Goal: Information Seeking & Learning: Learn about a topic

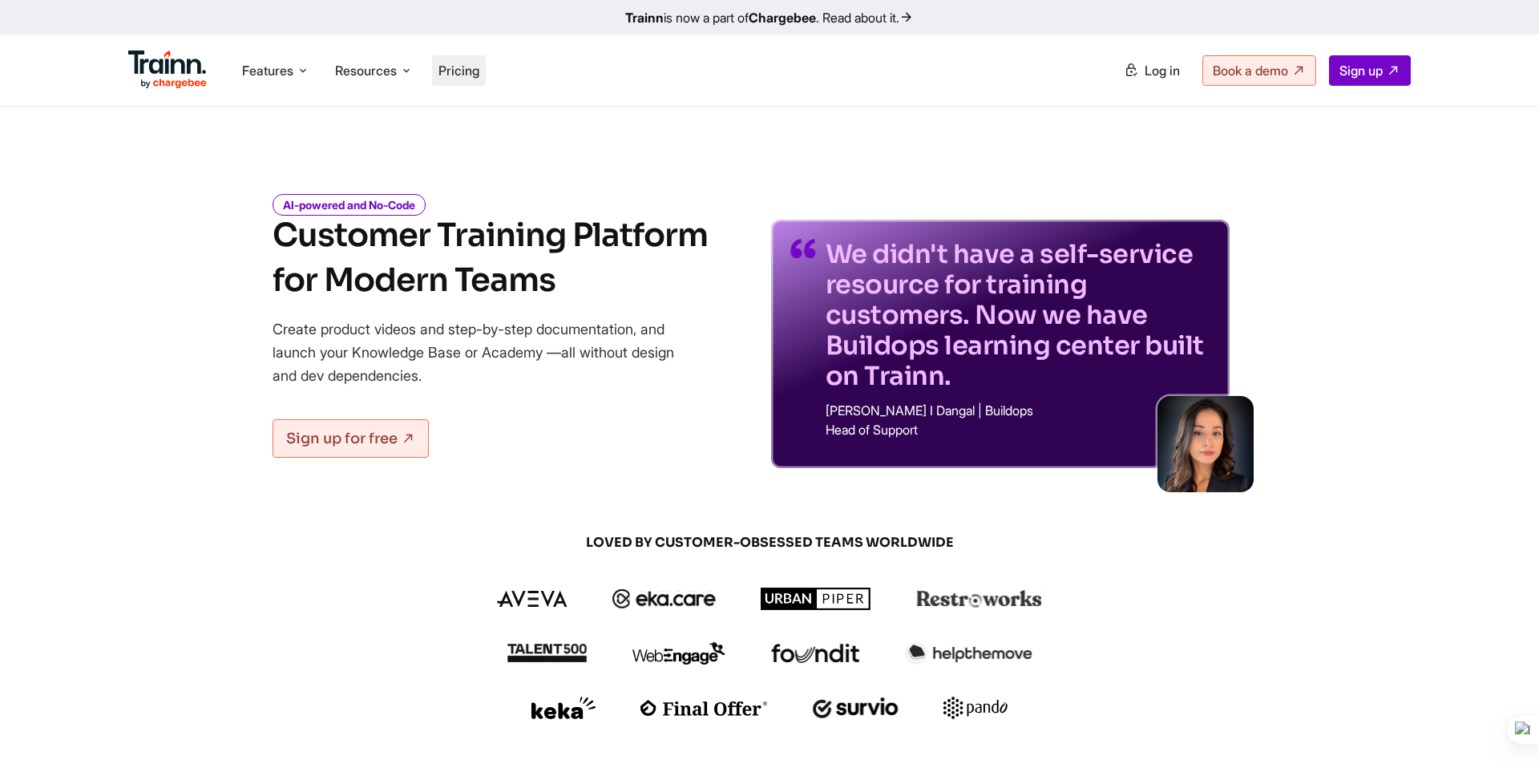
click at [464, 71] on span "Pricing" at bounding box center [459, 71] width 41 height 16
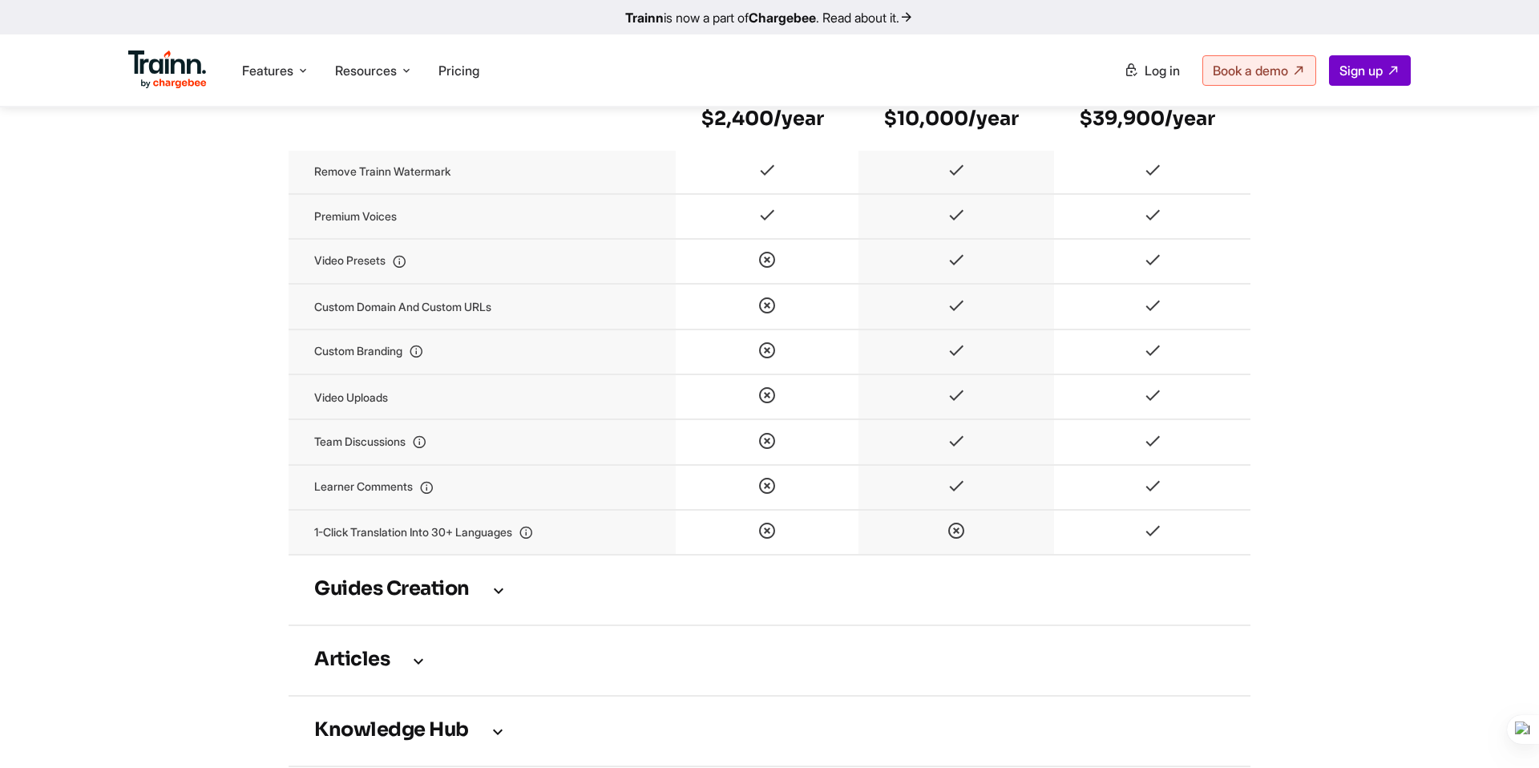
scroll to position [1847, 0]
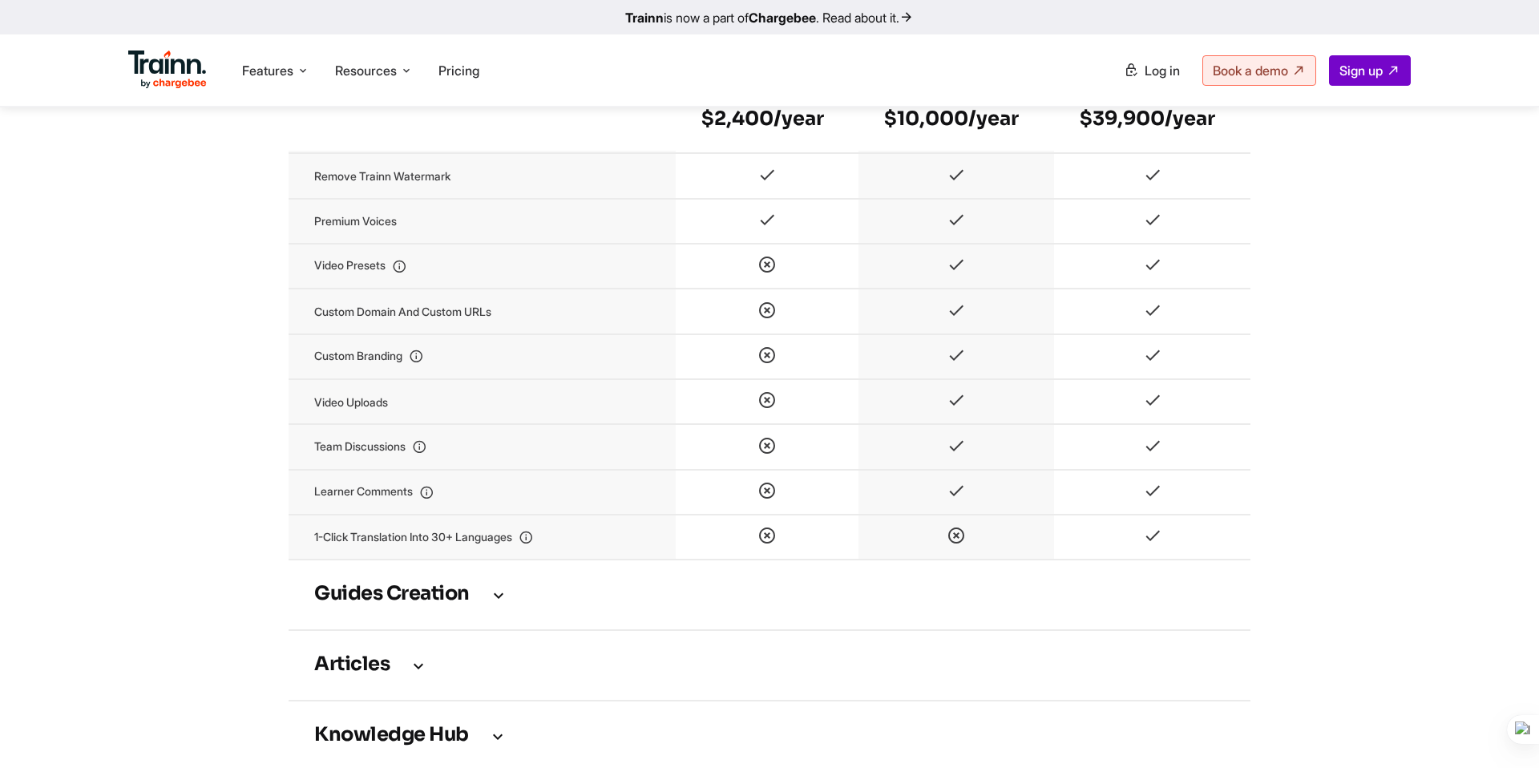
click at [231, 330] on div "Accelerate Onboarding, Scale Training, and Cut Support Load All Powered by One …" at bounding box center [769, 570] width 1347 height 4554
drag, startPoint x: 313, startPoint y: 290, endPoint x: 398, endPoint y: 291, distance: 85.0
click at [398, 289] on td "Video presets" at bounding box center [482, 266] width 387 height 45
copy td "Video presets"
click at [235, 319] on div "Accelerate Onboarding, Scale Training, and Cut Support Load All Powered by One …" at bounding box center [769, 570] width 1347 height 4554
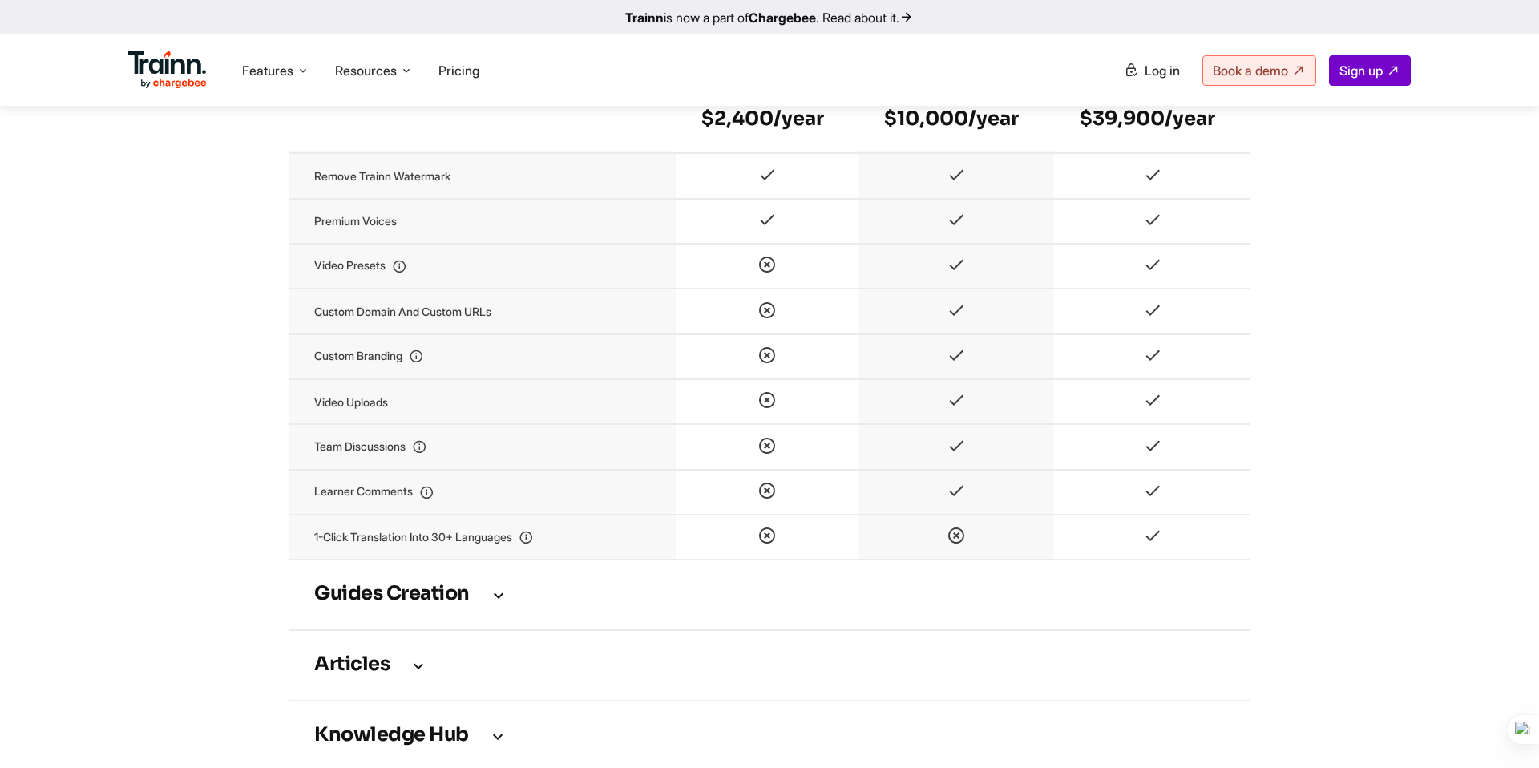
click at [235, 319] on div "Accelerate Onboarding, Scale Training, and Cut Support Load All Powered by One …" at bounding box center [769, 570] width 1347 height 4554
drag, startPoint x: 314, startPoint y: 384, endPoint x: 427, endPoint y: 381, distance: 112.3
click at [427, 379] on td "Custom branding" at bounding box center [482, 356] width 387 height 45
copy td "Custom branding"
drag, startPoint x: 313, startPoint y: 471, endPoint x: 412, endPoint y: 474, distance: 99.5
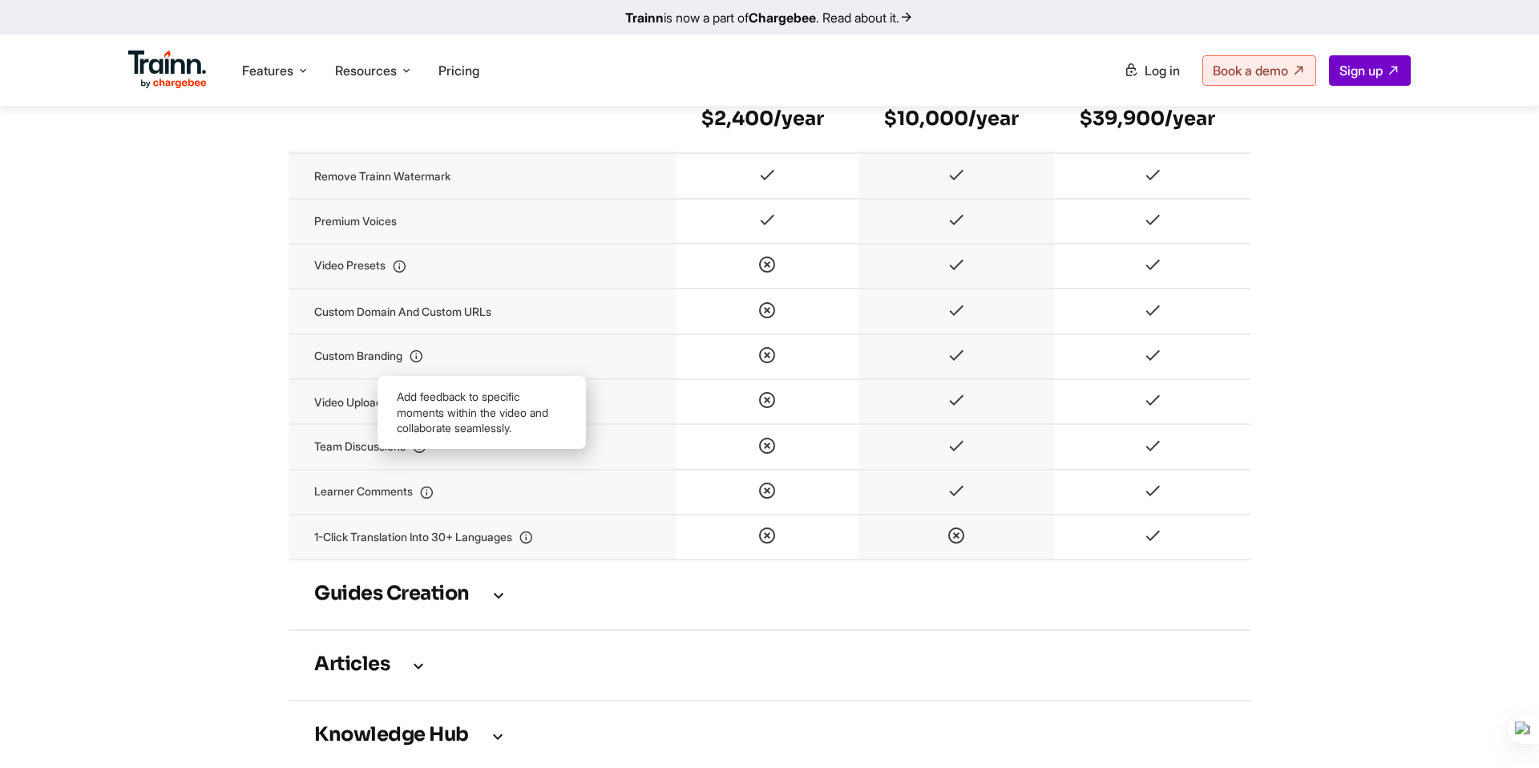
click at [412, 469] on td "Team discussions" at bounding box center [482, 446] width 387 height 45
copy td "Team discussions"
click at [374, 419] on td "Video uploads" at bounding box center [482, 401] width 387 height 45
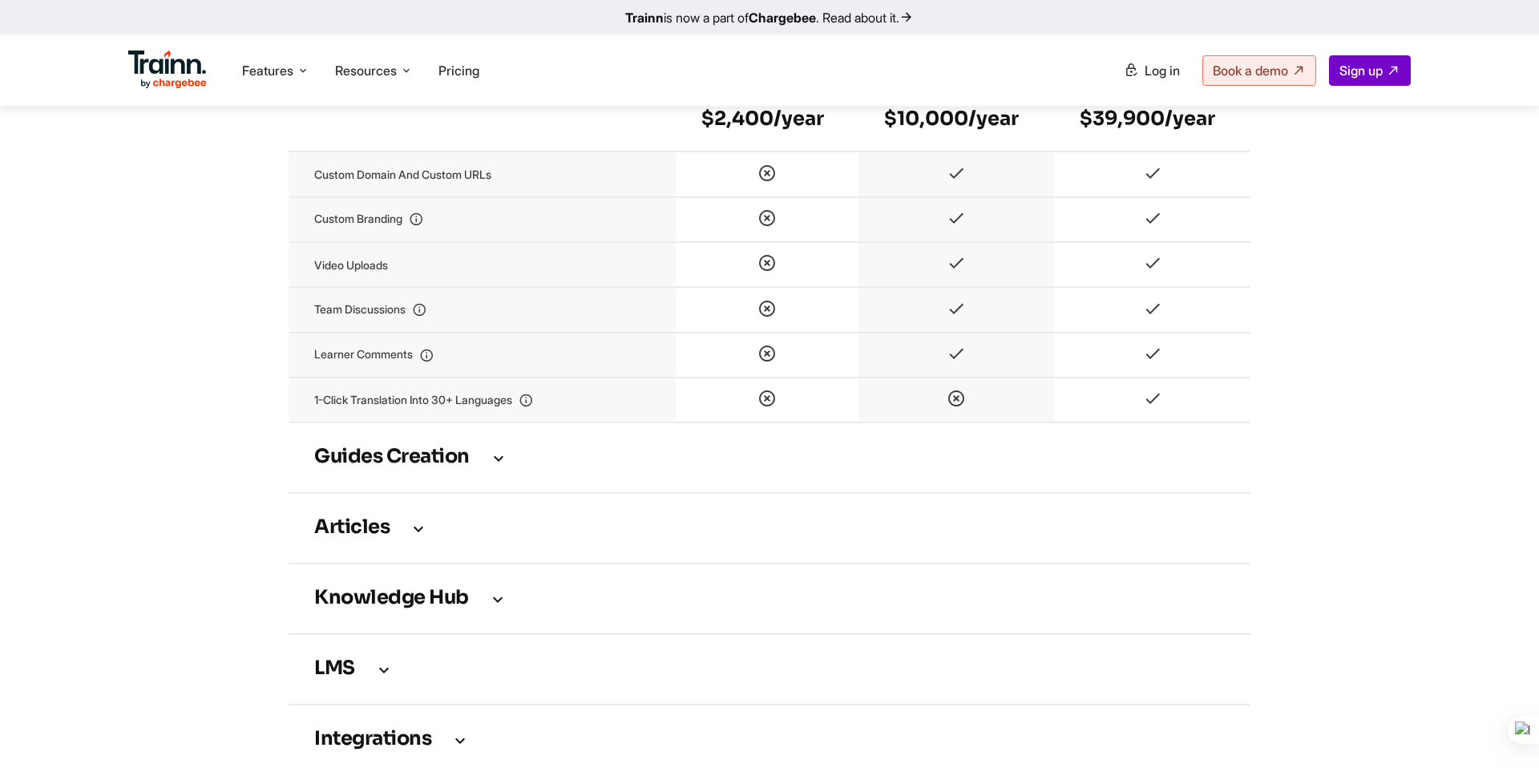
scroll to position [2000, 0]
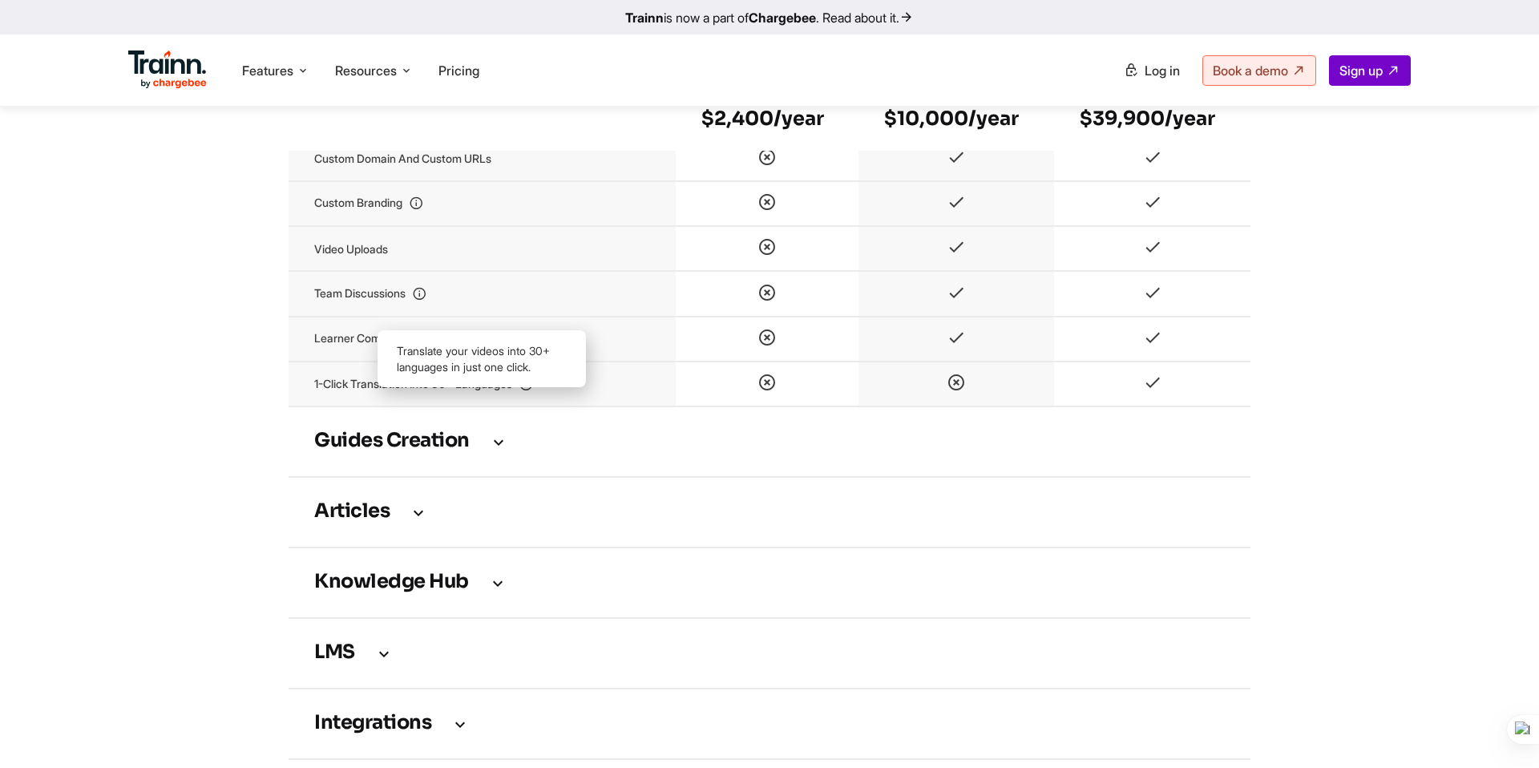
drag, startPoint x: 314, startPoint y: 414, endPoint x: 532, endPoint y: 409, distance: 218.1
click at [532, 407] on td "1-Click translation into 30+ languages" at bounding box center [482, 384] width 387 height 45
copy td "1-Click translation into 30+ languages"
